Goal: Transaction & Acquisition: Purchase product/service

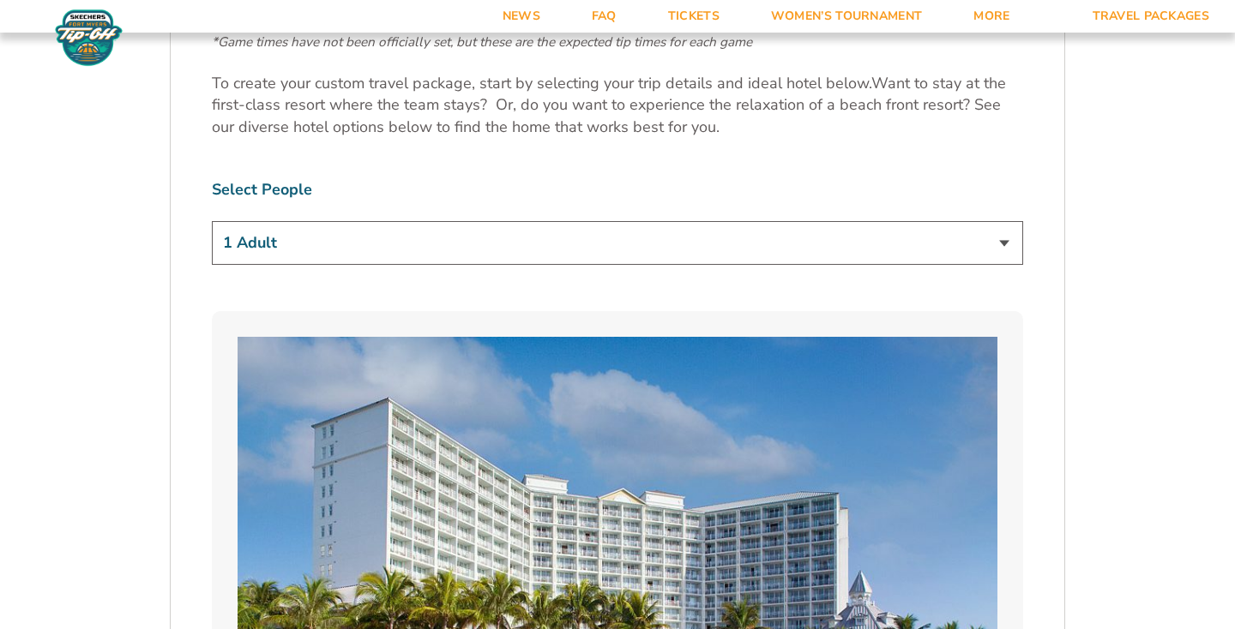
scroll to position [1031, 0]
click at [694, 253] on select "1 Adult 2 Adults 3 Adults 4 Adults 2 Adults + 1 Child 2 Adults + 2 Children 2 A…" at bounding box center [617, 242] width 811 height 44
select select "2 Adults + 2 Children"
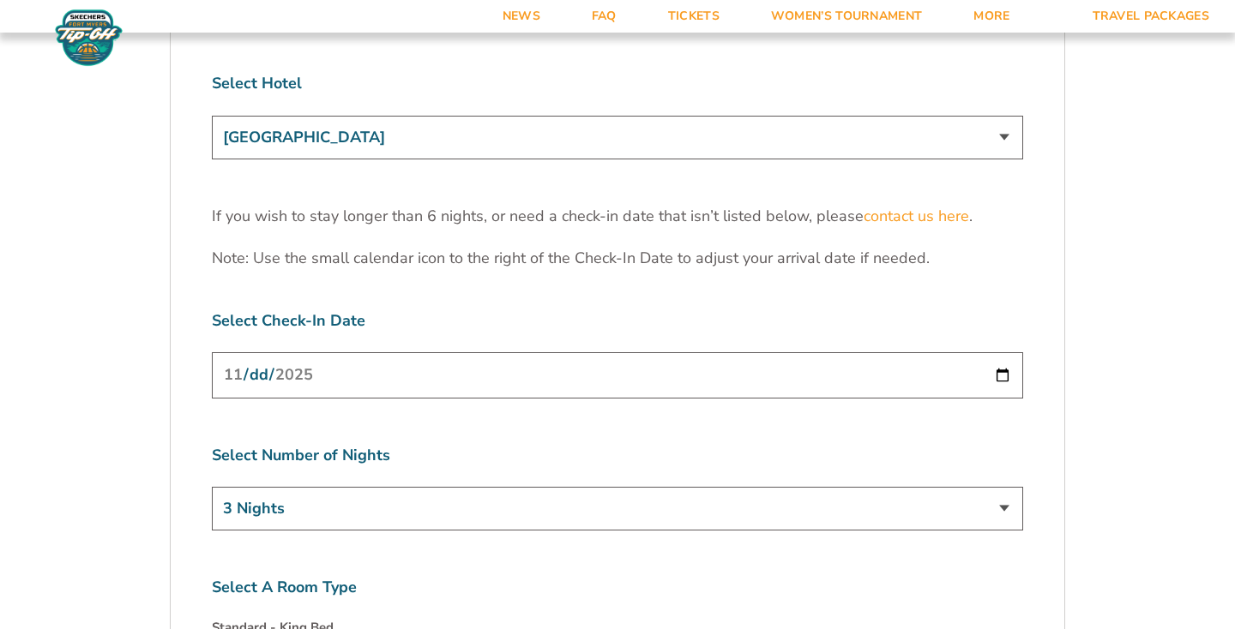
scroll to position [5406, 0]
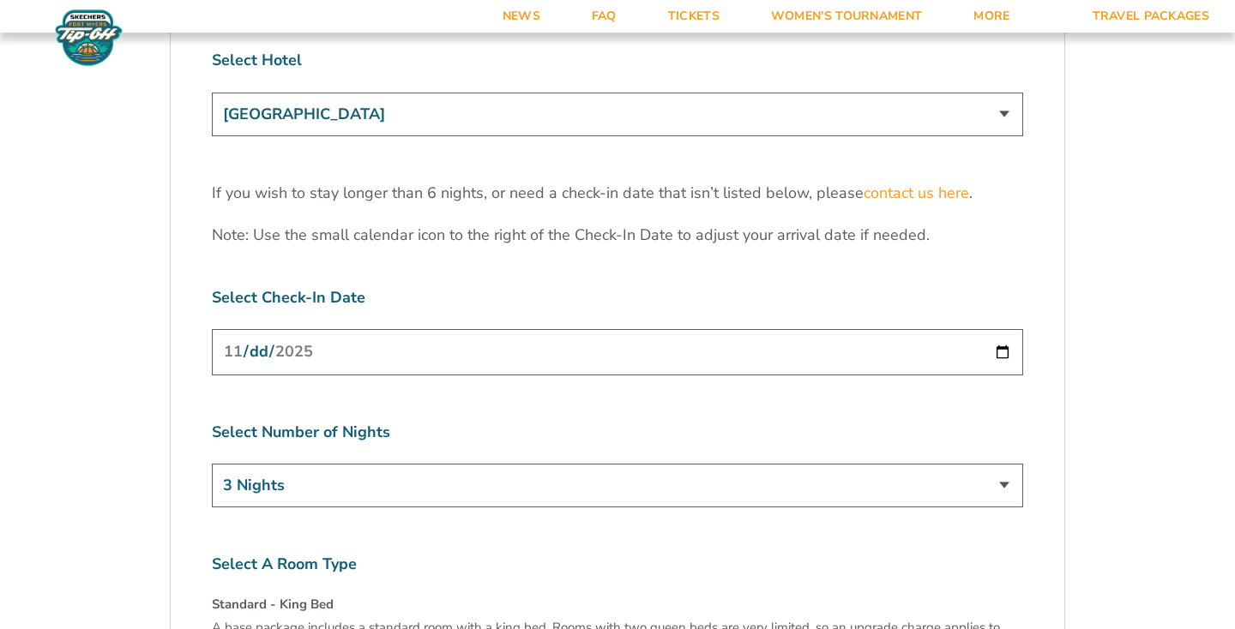
click at [1004, 329] on input "[DATE]" at bounding box center [617, 351] width 811 height 45
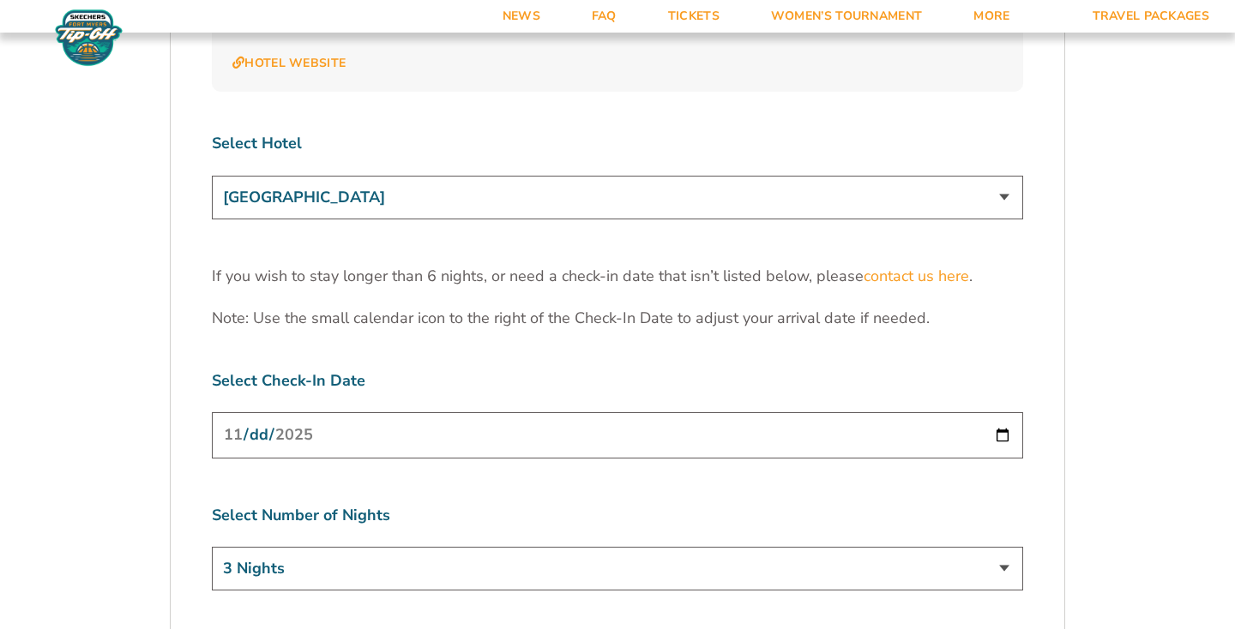
scroll to position [5320, 0]
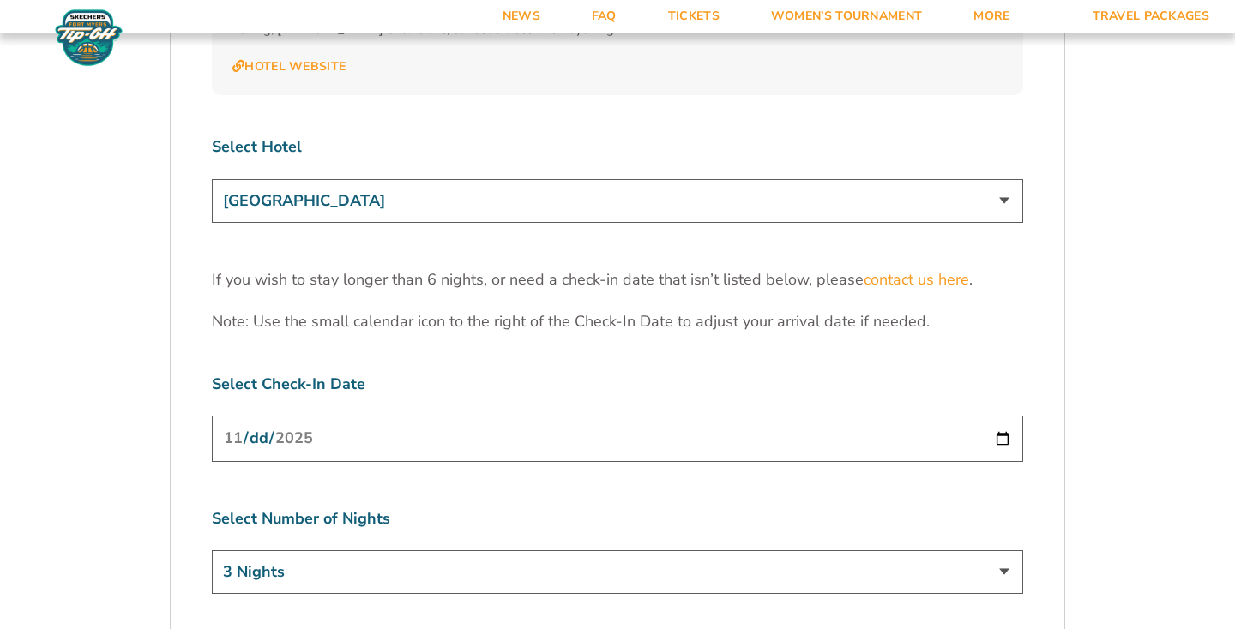
click at [1003, 416] on input "[DATE]" at bounding box center [617, 438] width 811 height 45
type input "[DATE]"
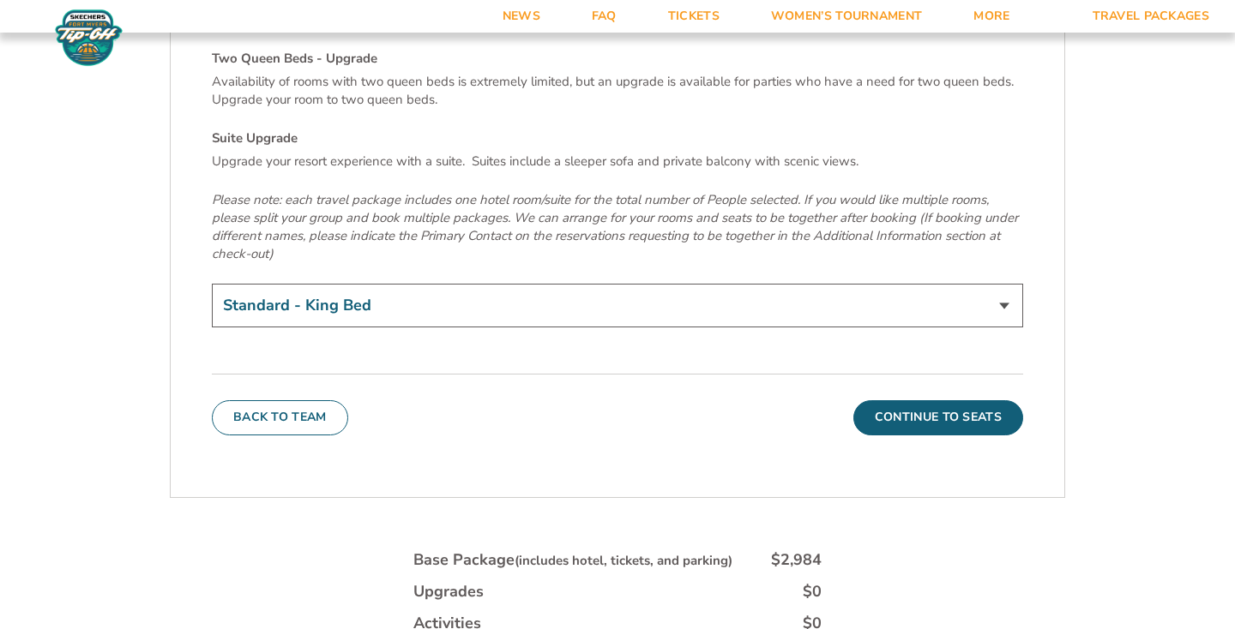
scroll to position [6040, 0]
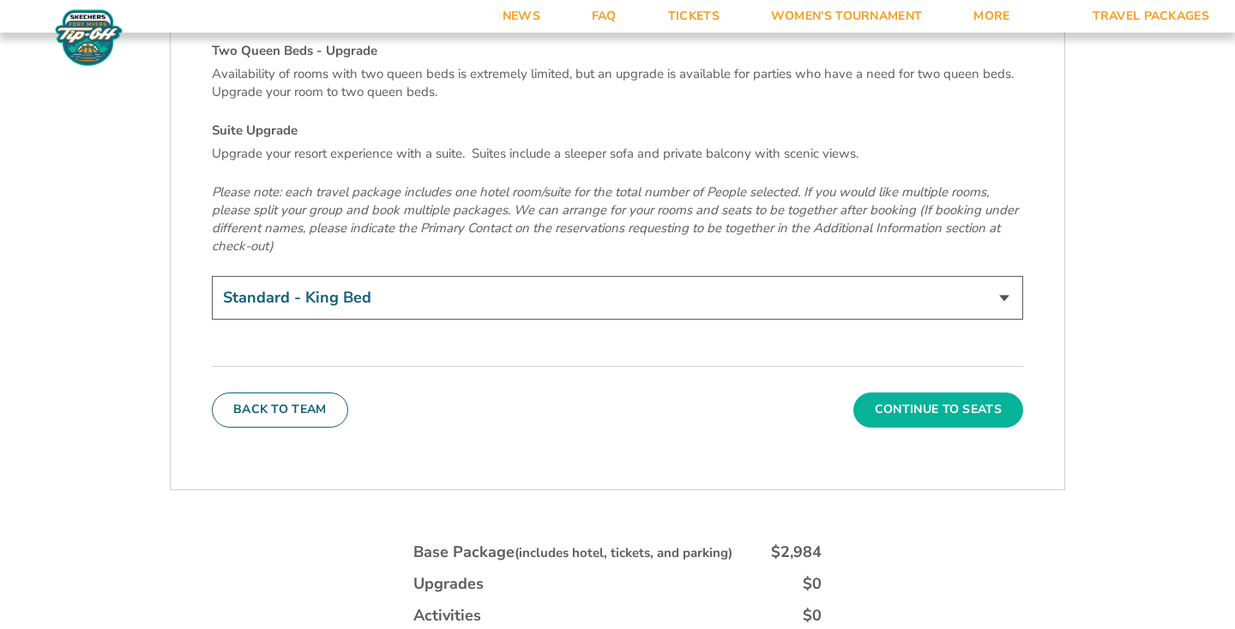
click at [909, 393] on button "Continue To Seats" at bounding box center [938, 410] width 170 height 34
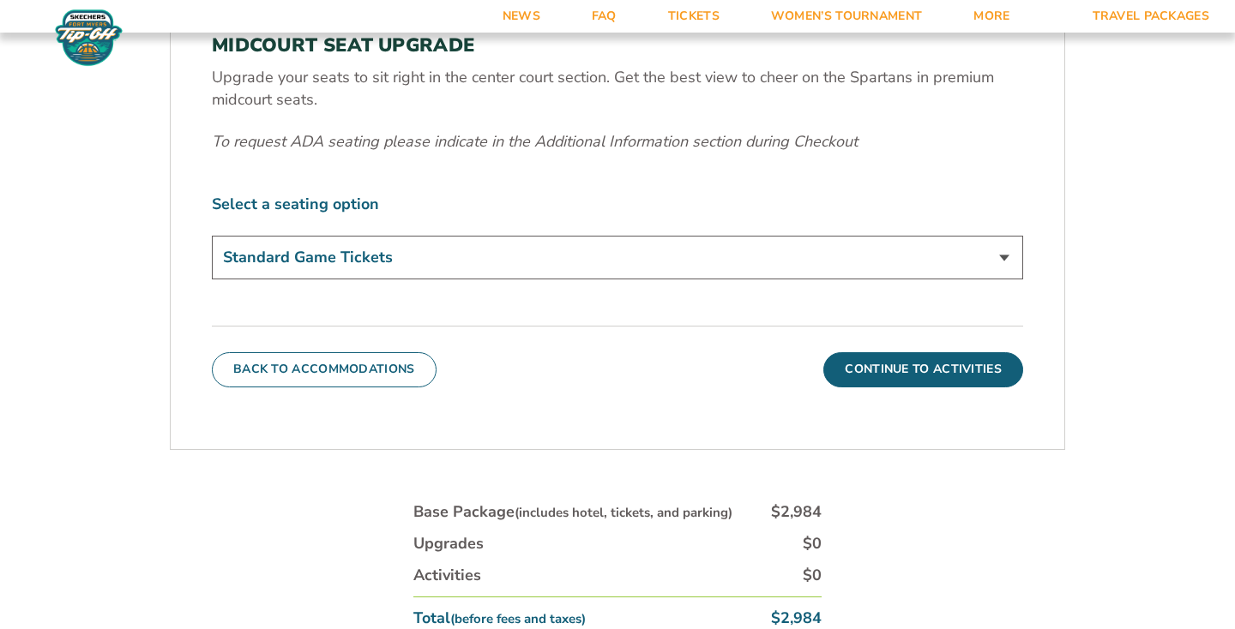
scroll to position [781, 0]
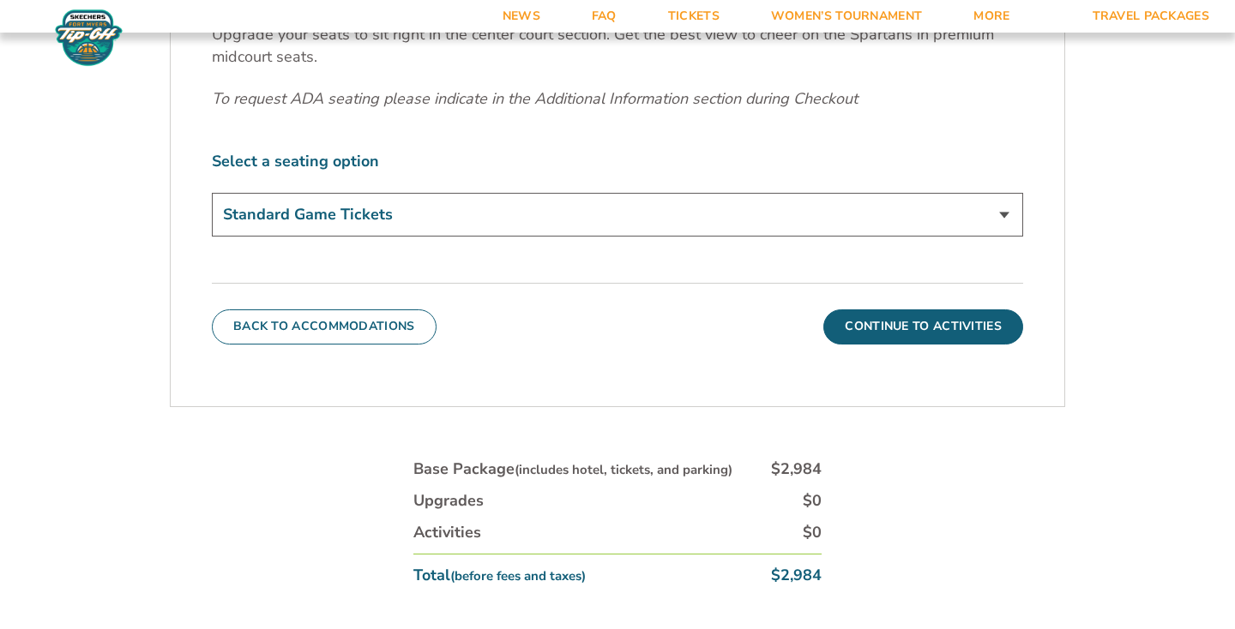
click at [714, 207] on select "Standard Game Tickets Midcourt Seat Upgrade (+$140 per person)" at bounding box center [617, 215] width 811 height 44
select select "Midcourt Seat Upgrade"
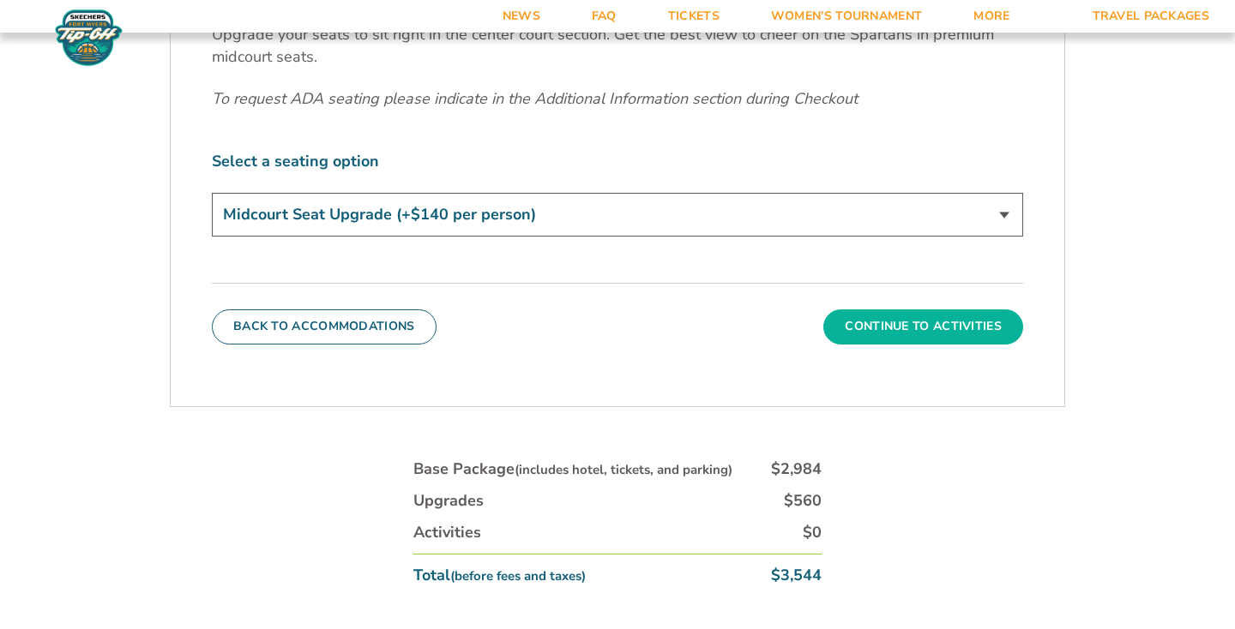
click at [855, 328] on button "Continue To Activities" at bounding box center [923, 326] width 200 height 34
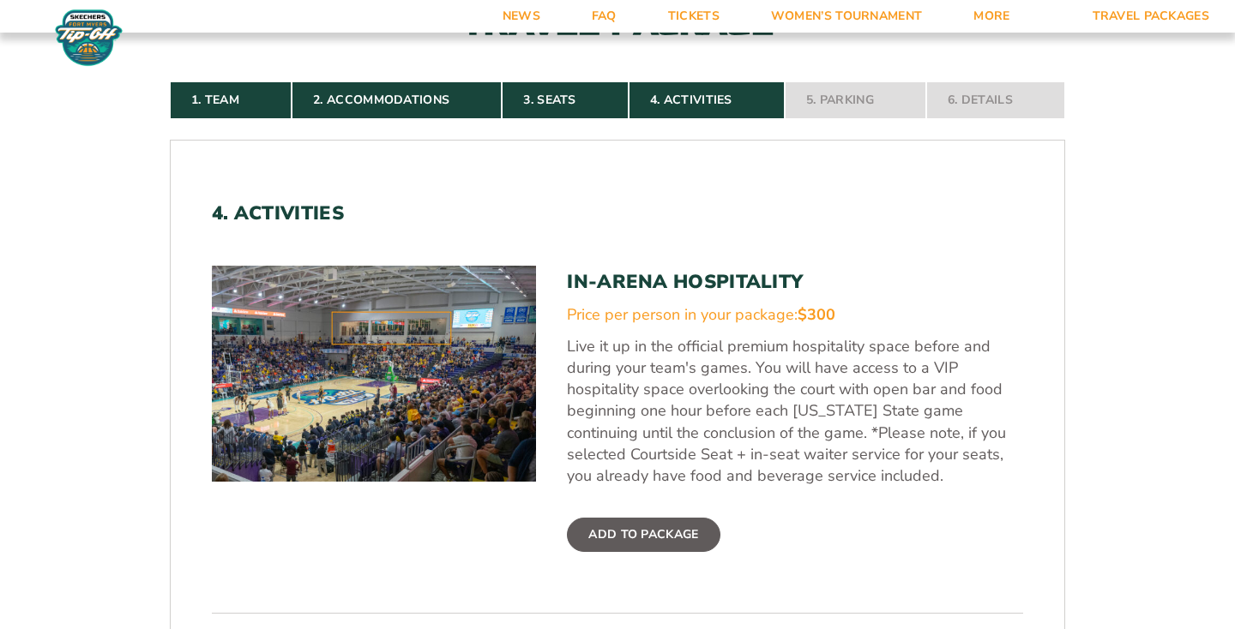
scroll to position [422, 0]
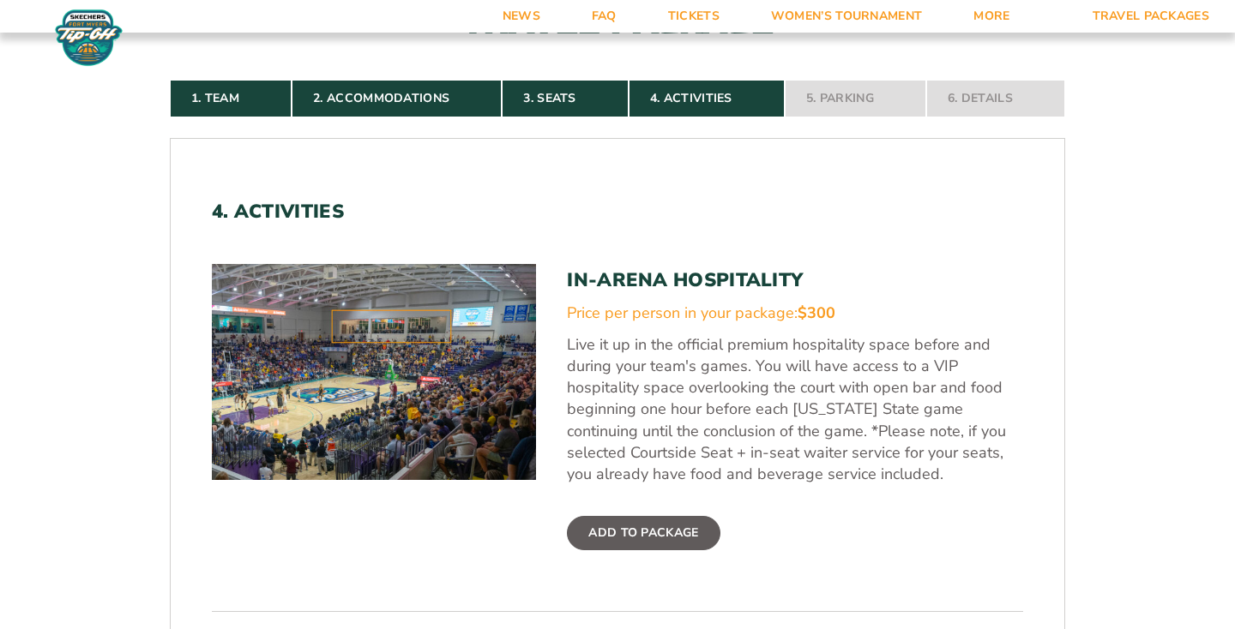
click at [633, 516] on label "Add To Package" at bounding box center [643, 533] width 153 height 34
click at [0, 0] on input "Add To Package" at bounding box center [0, 0] width 0 height 0
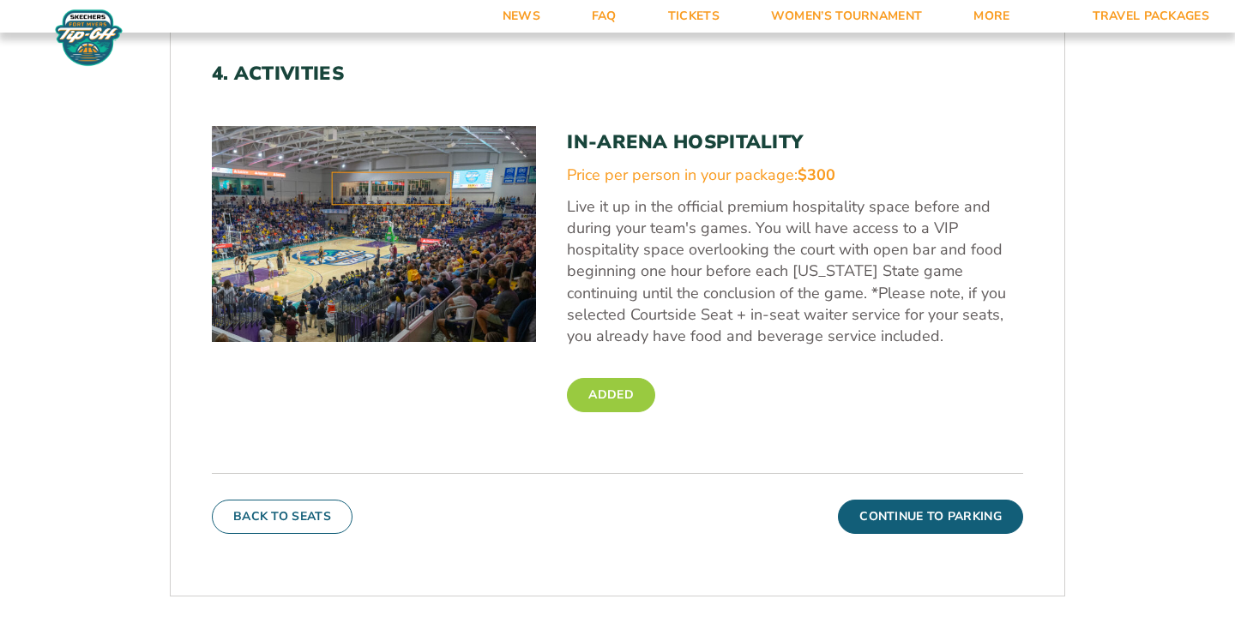
scroll to position [823, 0]
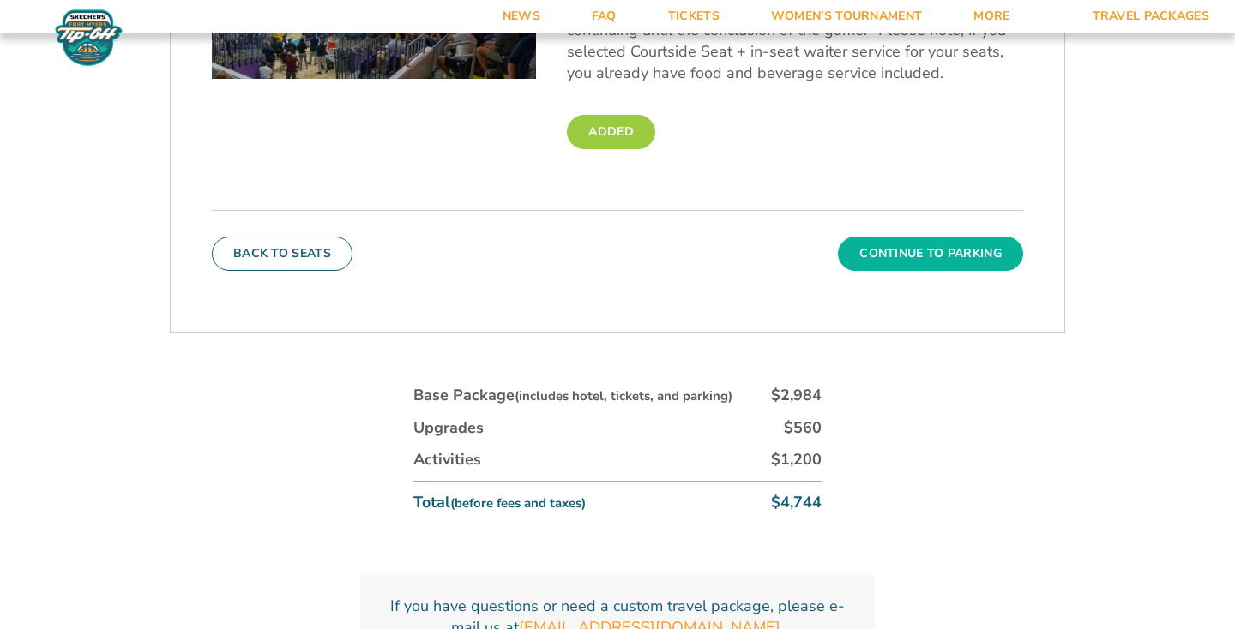
click at [911, 258] on button "Continue To Parking" at bounding box center [930, 254] width 185 height 34
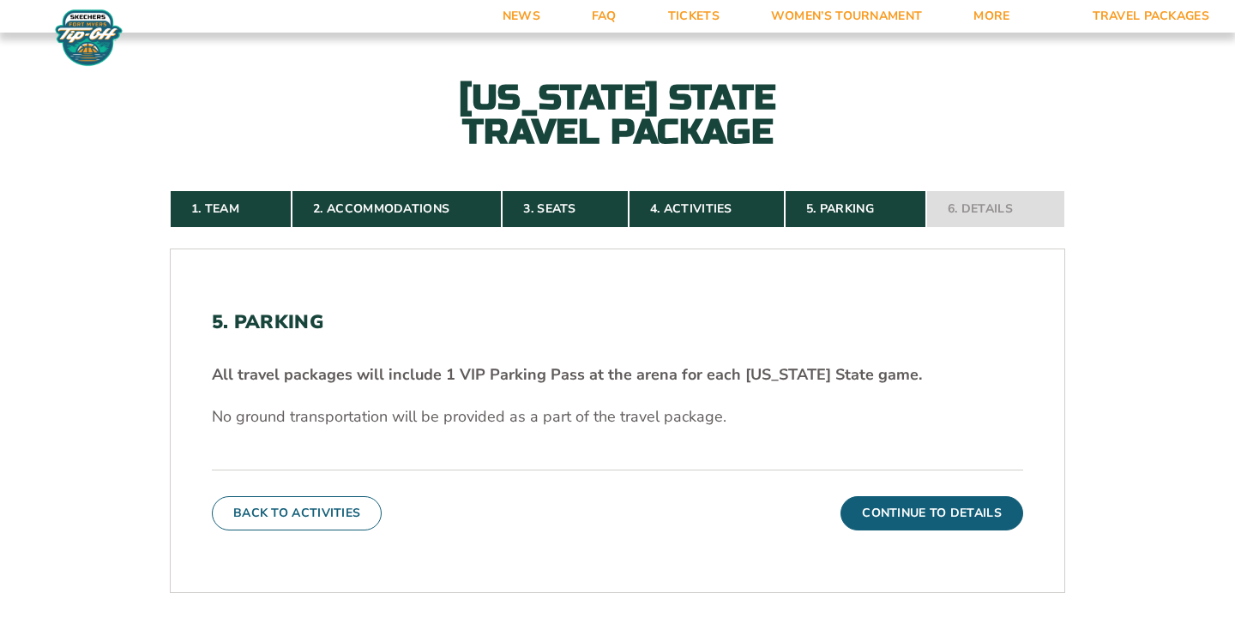
scroll to position [312, 0]
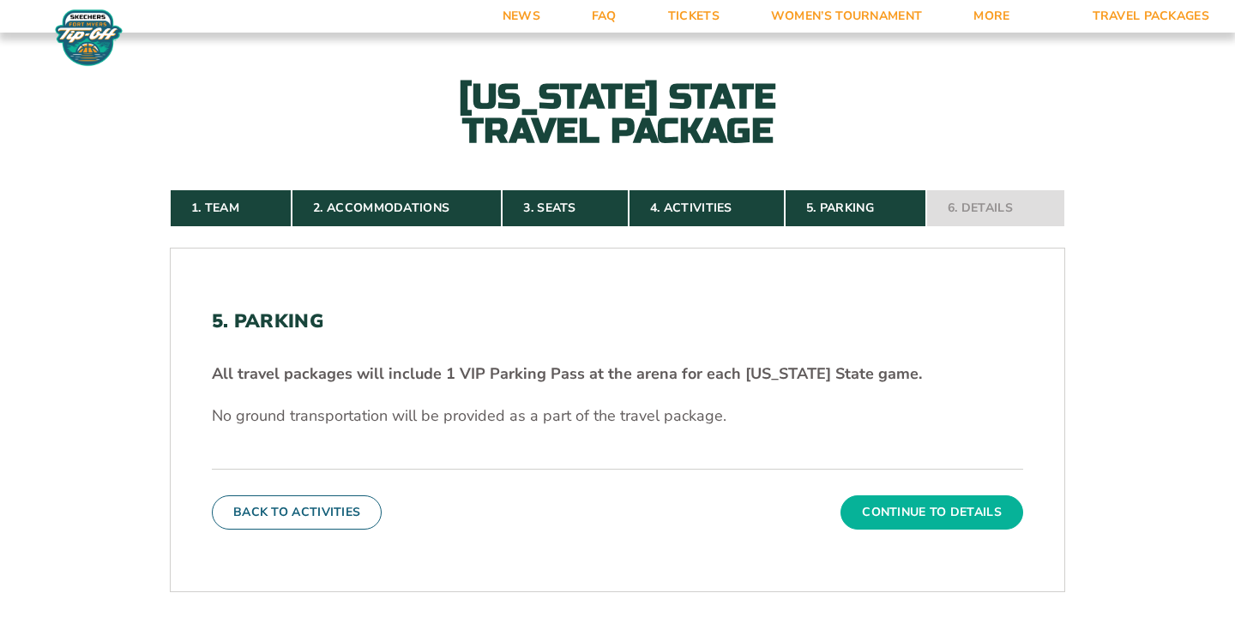
click at [946, 506] on button "Continue To Details" at bounding box center [931, 513] width 183 height 34
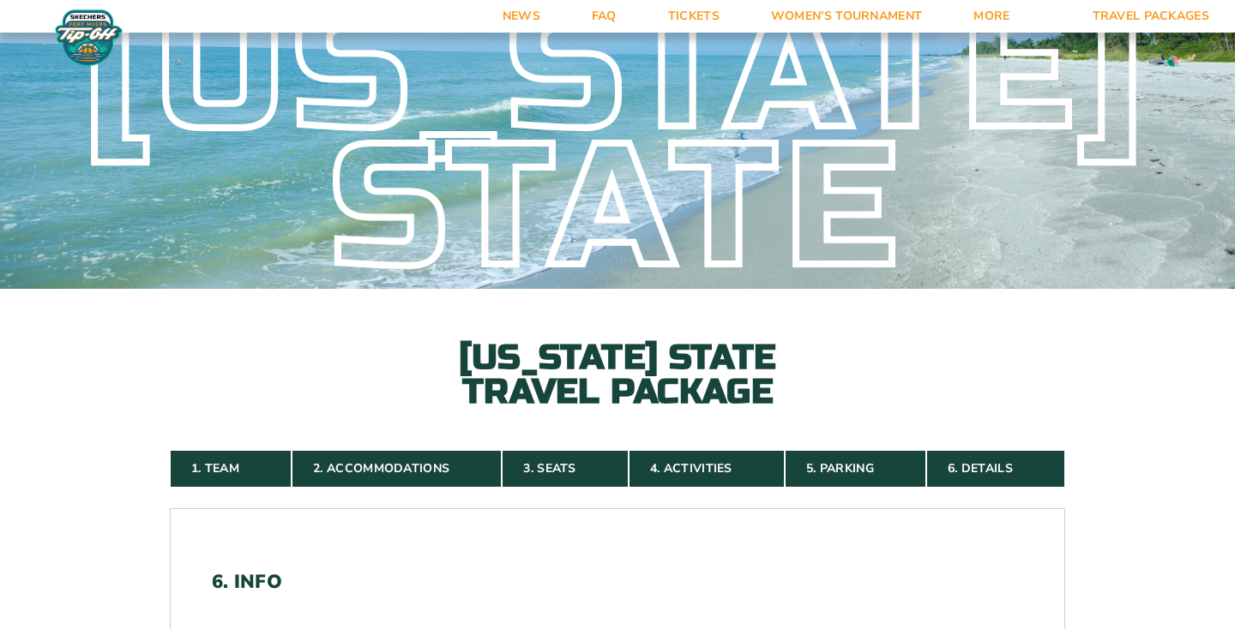
scroll to position [0, 0]
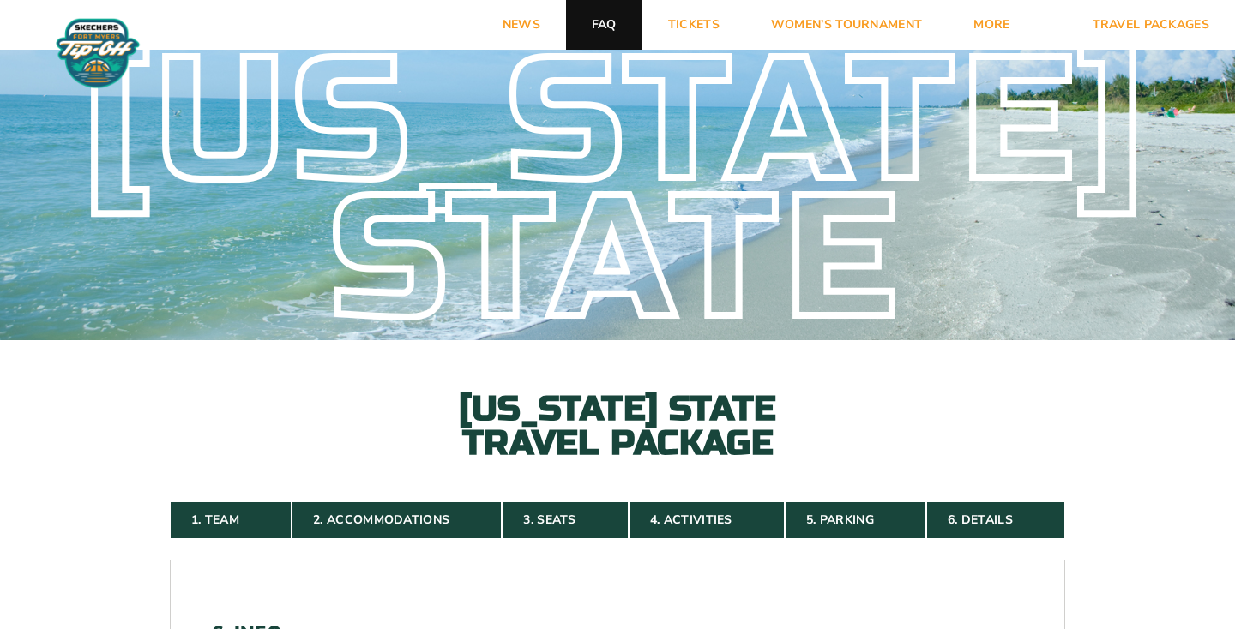
click at [600, 27] on link "FAQ" at bounding box center [604, 25] width 76 height 50
